Goal: Task Accomplishment & Management: Manage account settings

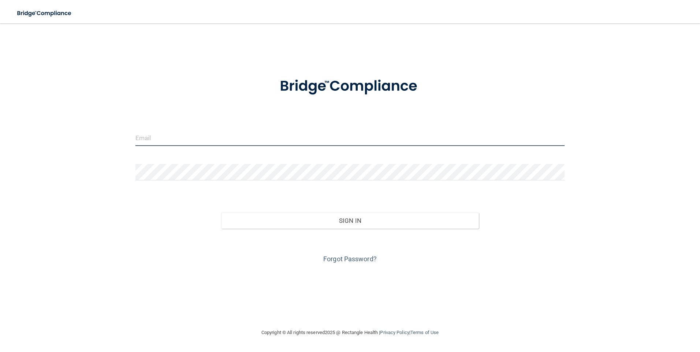
click at [461, 140] on input "email" at bounding box center [351, 138] width 430 height 16
type input "[PERSON_NAME][EMAIL_ADDRESS][PERSON_NAME][DOMAIN_NAME]"
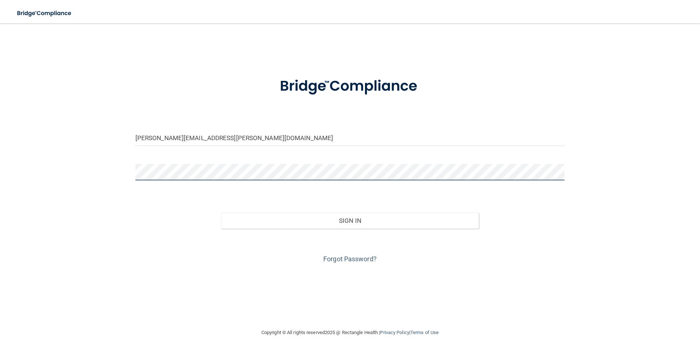
click at [221, 213] on button "Sign In" at bounding box center [350, 221] width 258 height 16
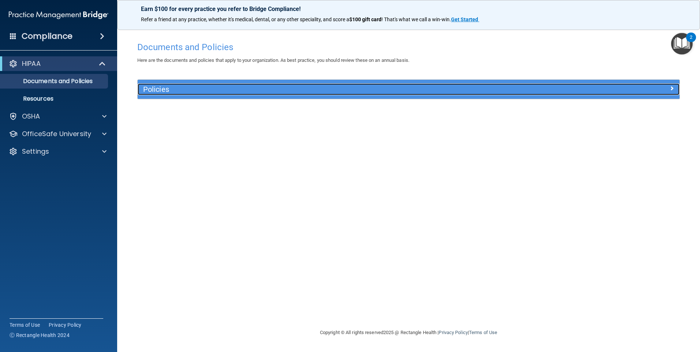
click at [675, 85] on div at bounding box center [612, 88] width 136 height 9
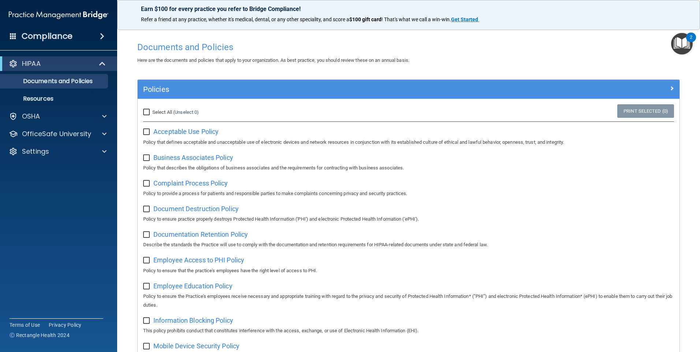
click at [149, 110] on input "Select All (Unselect 0) Unselect All" at bounding box center [147, 113] width 8 height 6
checkbox input "true"
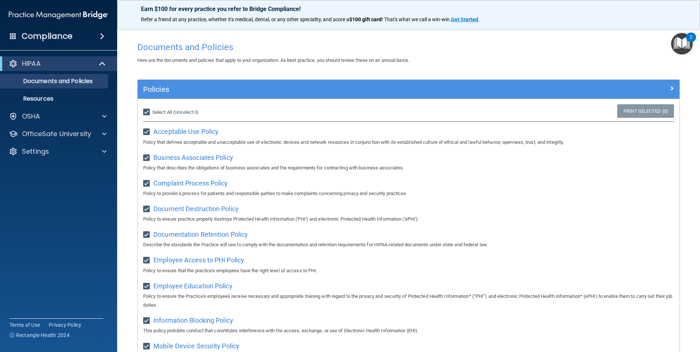
checkbox input "true"
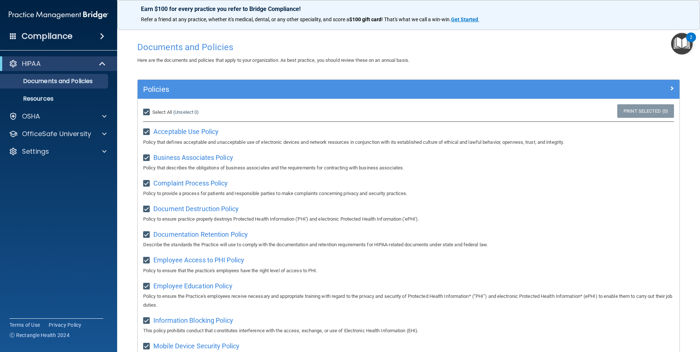
checkbox input "true"
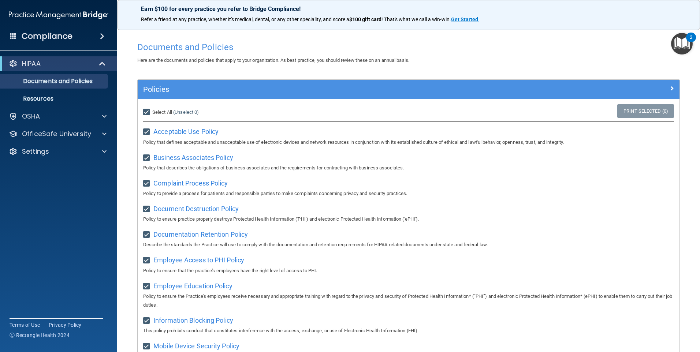
checkbox input "true"
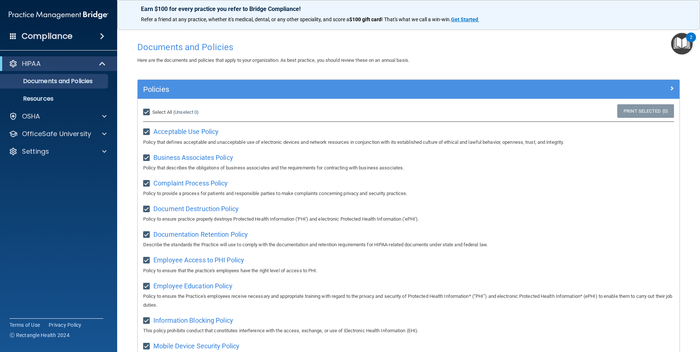
checkbox input "true"
click at [146, 111] on input "Select All (Unselect 21) Unselect All" at bounding box center [147, 113] width 8 height 6
checkbox input "false"
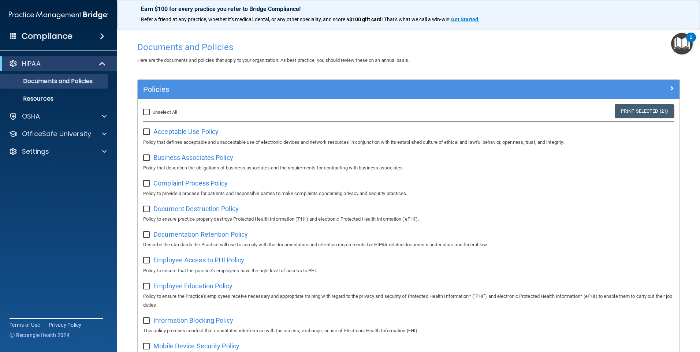
checkbox input "false"
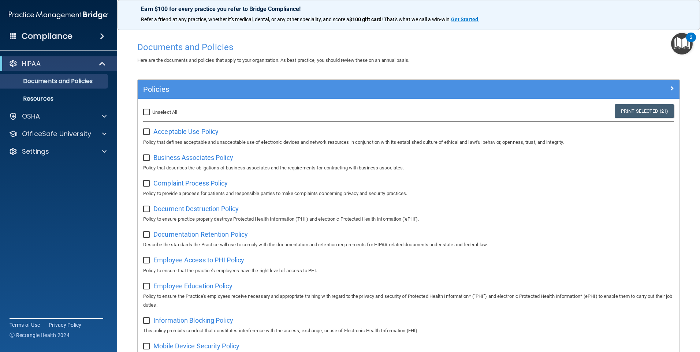
checkbox input "false"
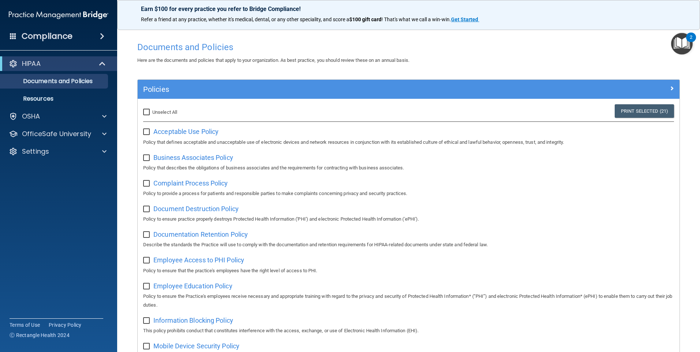
checkbox input "false"
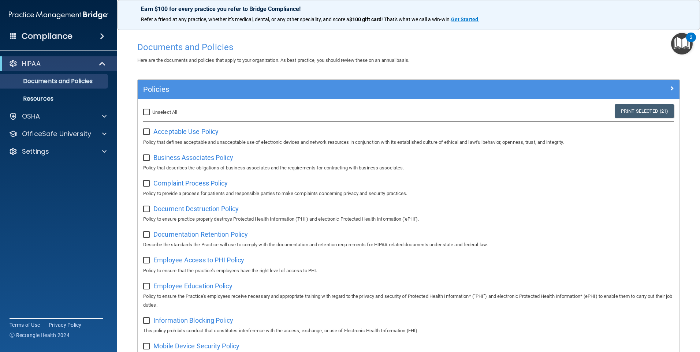
checkbox input "false"
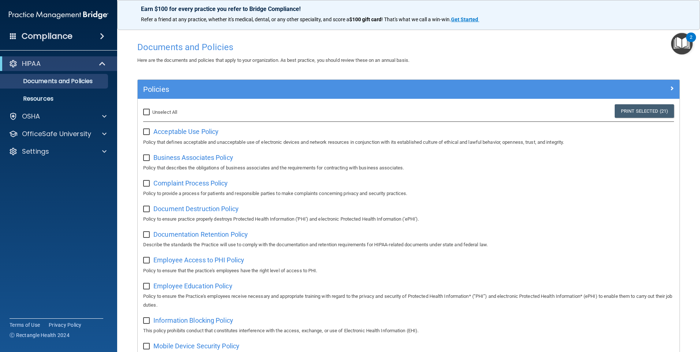
checkbox input "false"
click at [165, 134] on span "Acceptable Use Policy" at bounding box center [185, 132] width 65 height 8
click at [45, 100] on p "Resources" at bounding box center [55, 98] width 100 height 7
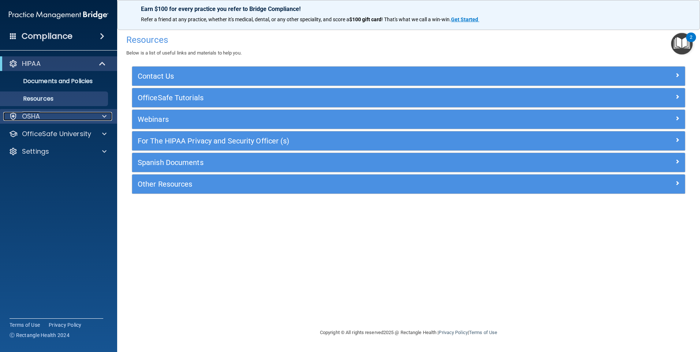
click at [51, 116] on div "OSHA" at bounding box center [48, 116] width 91 height 9
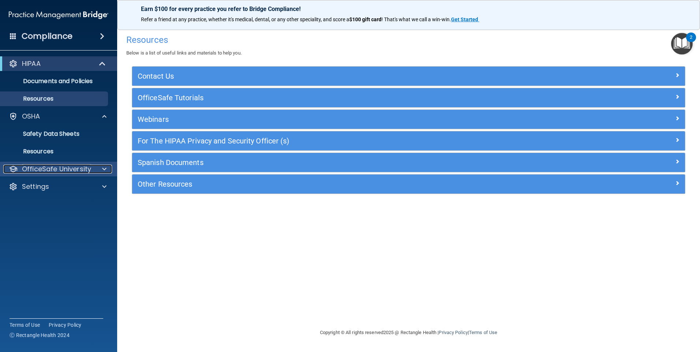
click at [50, 173] on p "OfficeSafe University" at bounding box center [56, 169] width 69 height 9
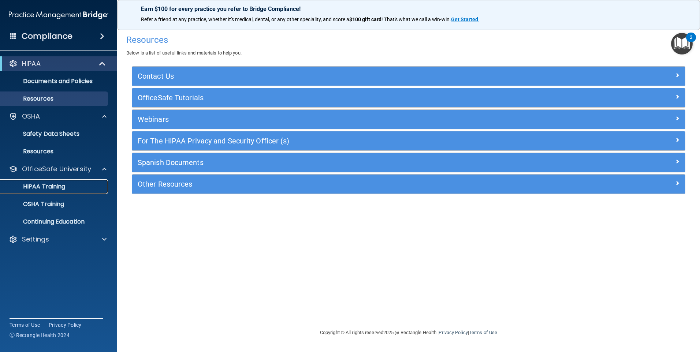
click at [47, 190] on p "HIPAA Training" at bounding box center [35, 186] width 60 height 7
